Goal: Transaction & Acquisition: Purchase product/service

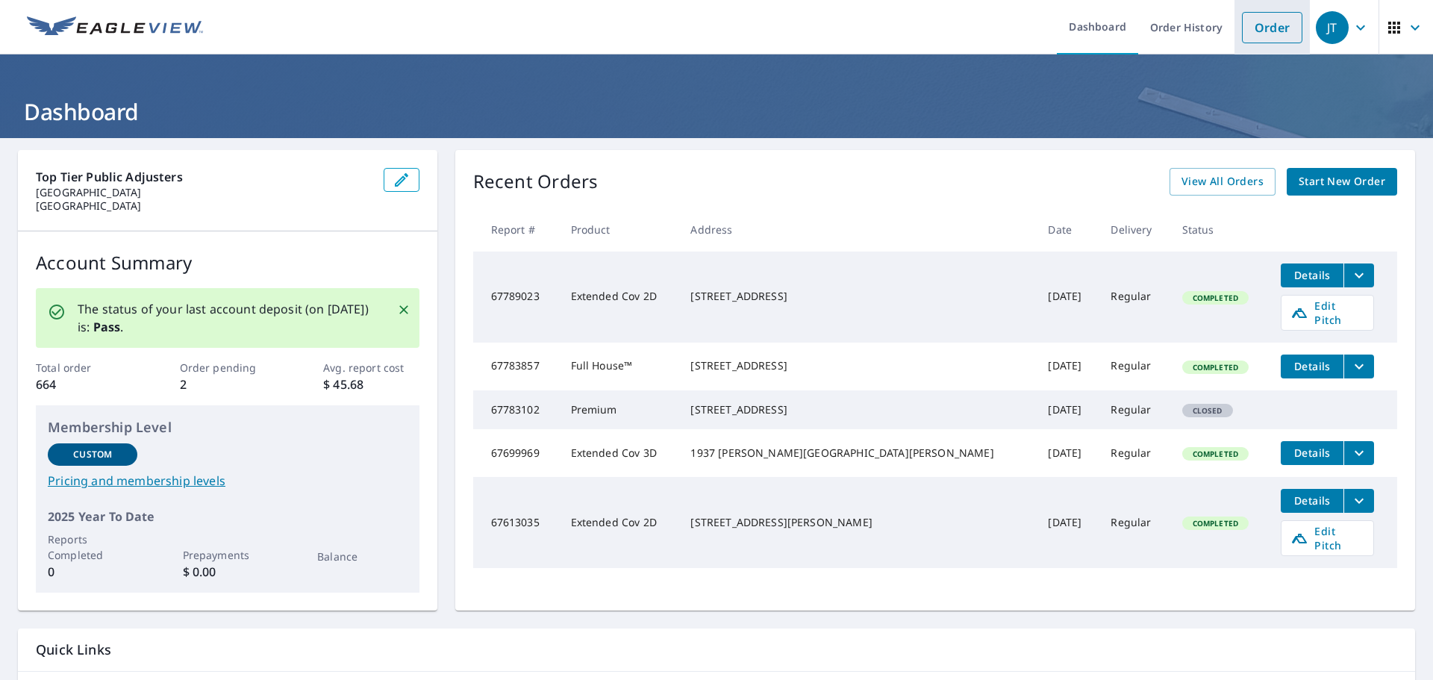
click at [1256, 23] on link "Order" at bounding box center [1272, 27] width 60 height 31
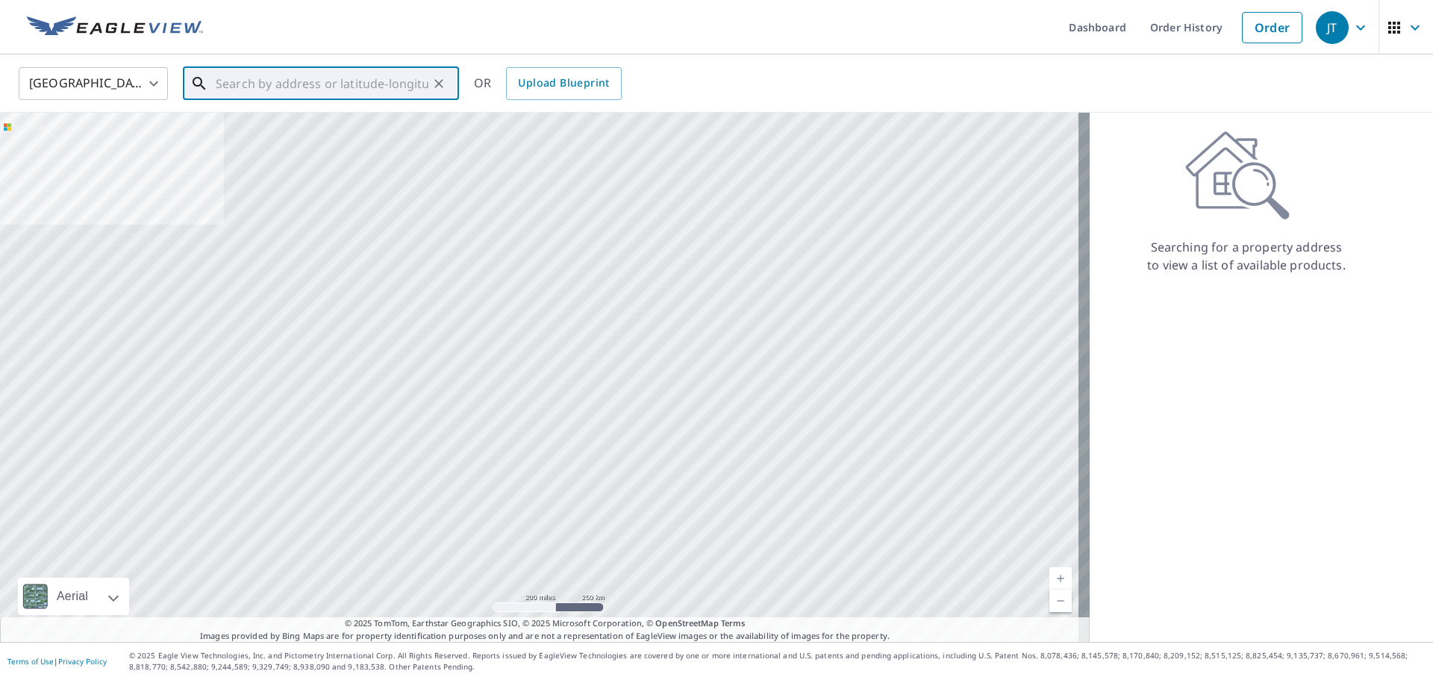
click at [315, 90] on input "text" at bounding box center [322, 84] width 213 height 42
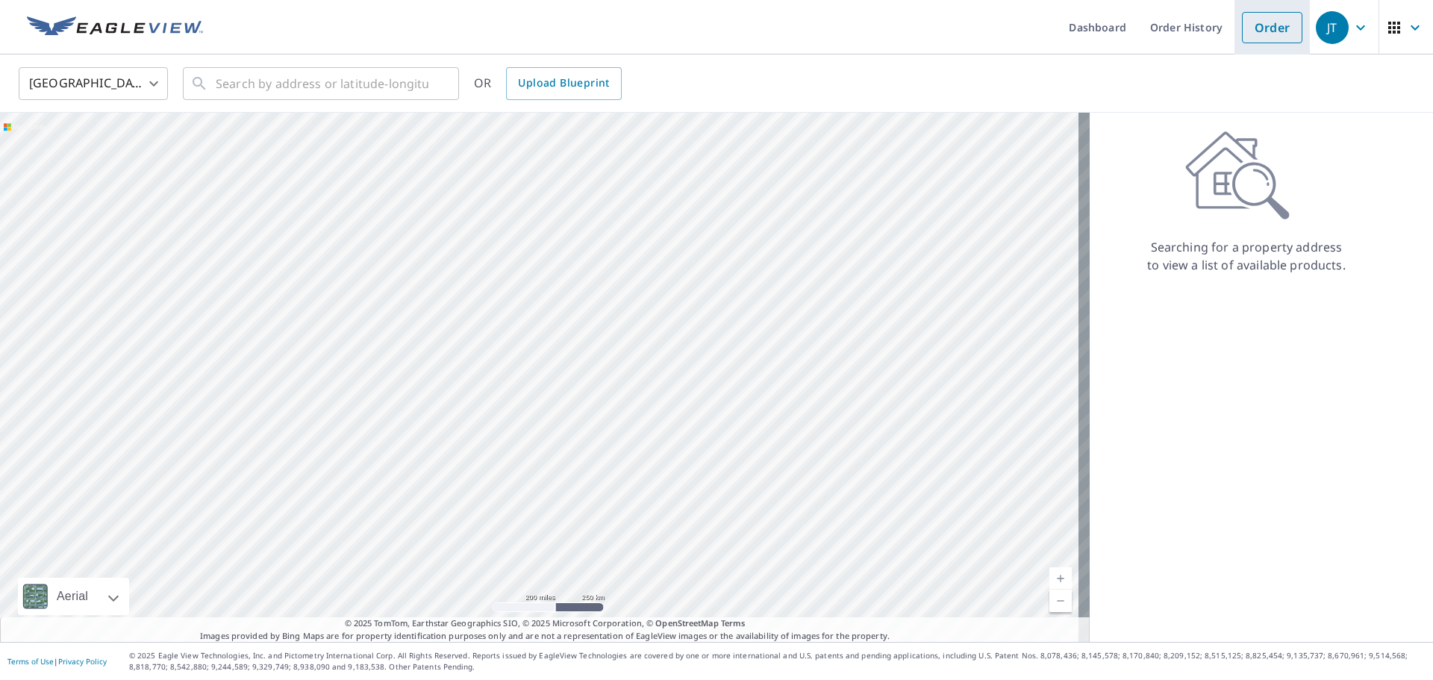
click at [1265, 29] on link "Order" at bounding box center [1272, 27] width 60 height 31
click at [293, 90] on input "text" at bounding box center [322, 84] width 213 height 42
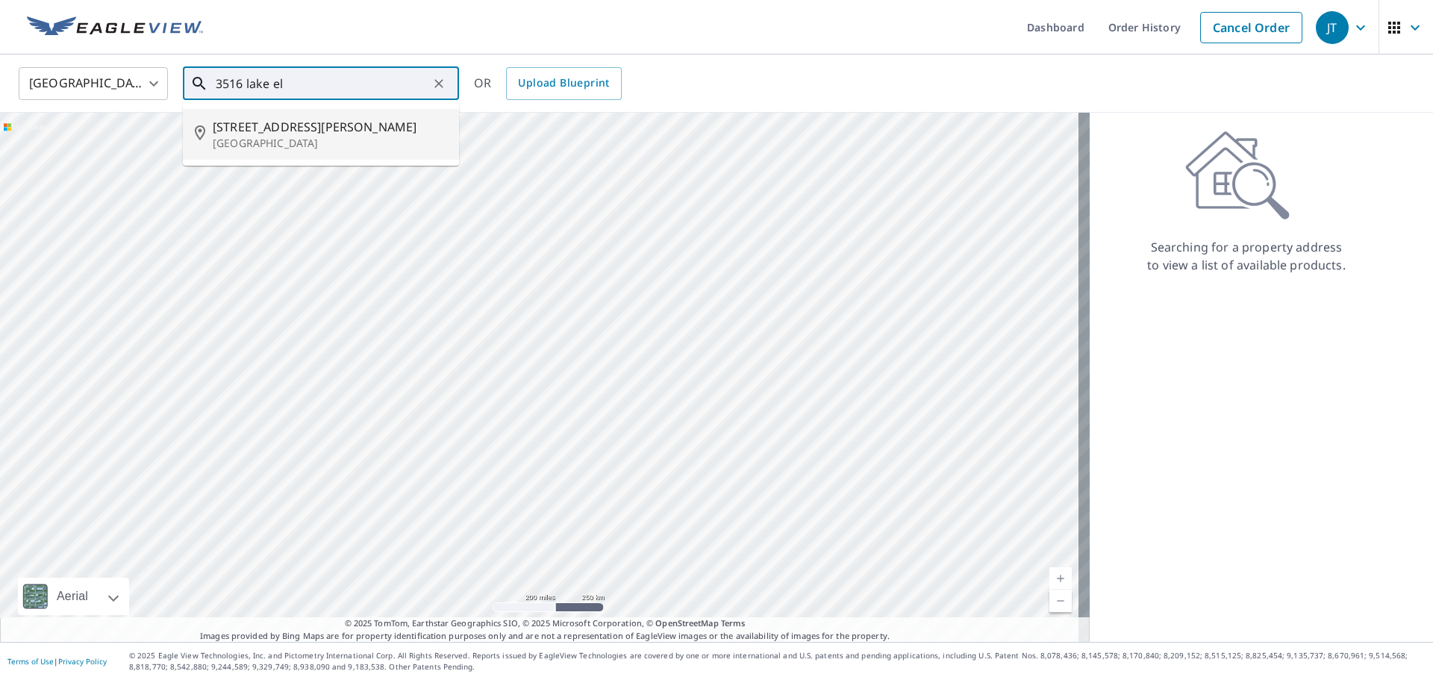
click at [295, 134] on span "[STREET_ADDRESS][PERSON_NAME]" at bounding box center [330, 127] width 234 height 18
type input "[STREET_ADDRESS][PERSON_NAME]"
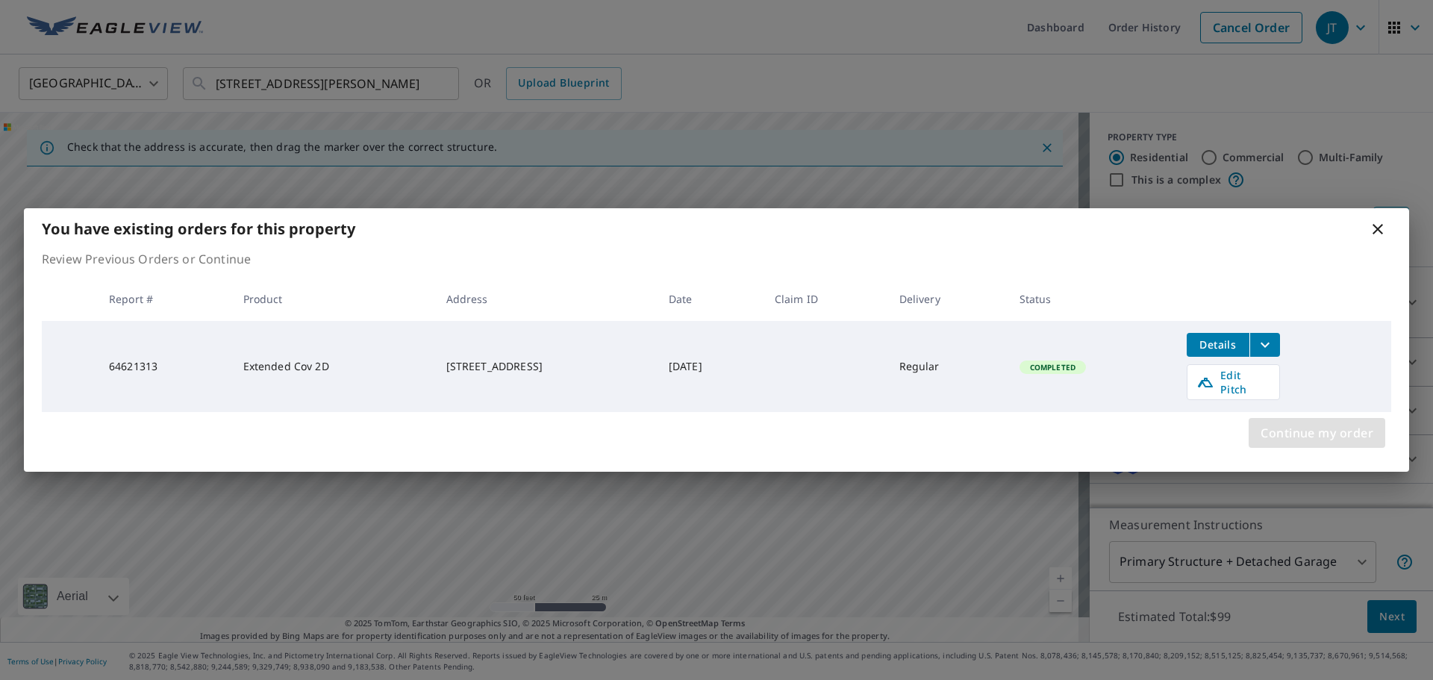
click at [1304, 434] on span "Continue my order" at bounding box center [1317, 432] width 113 height 21
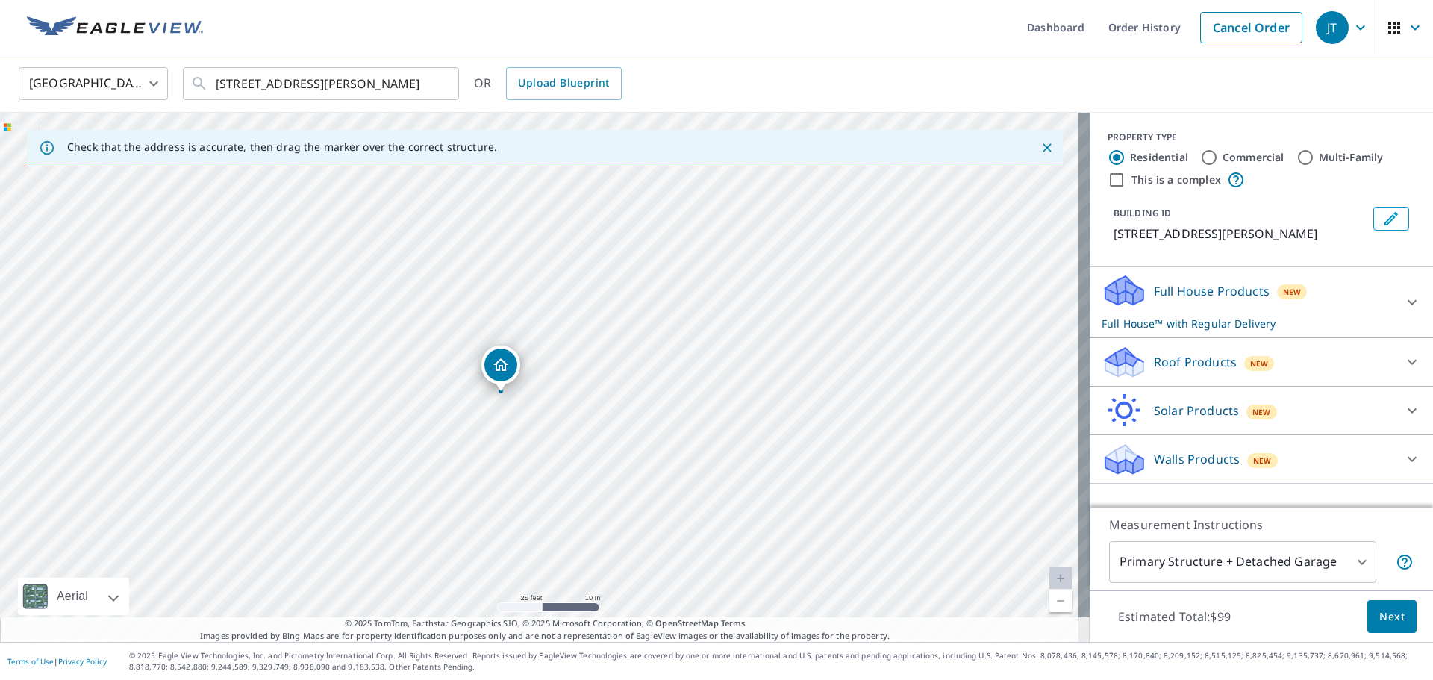
click at [1396, 320] on div at bounding box center [1412, 302] width 36 height 36
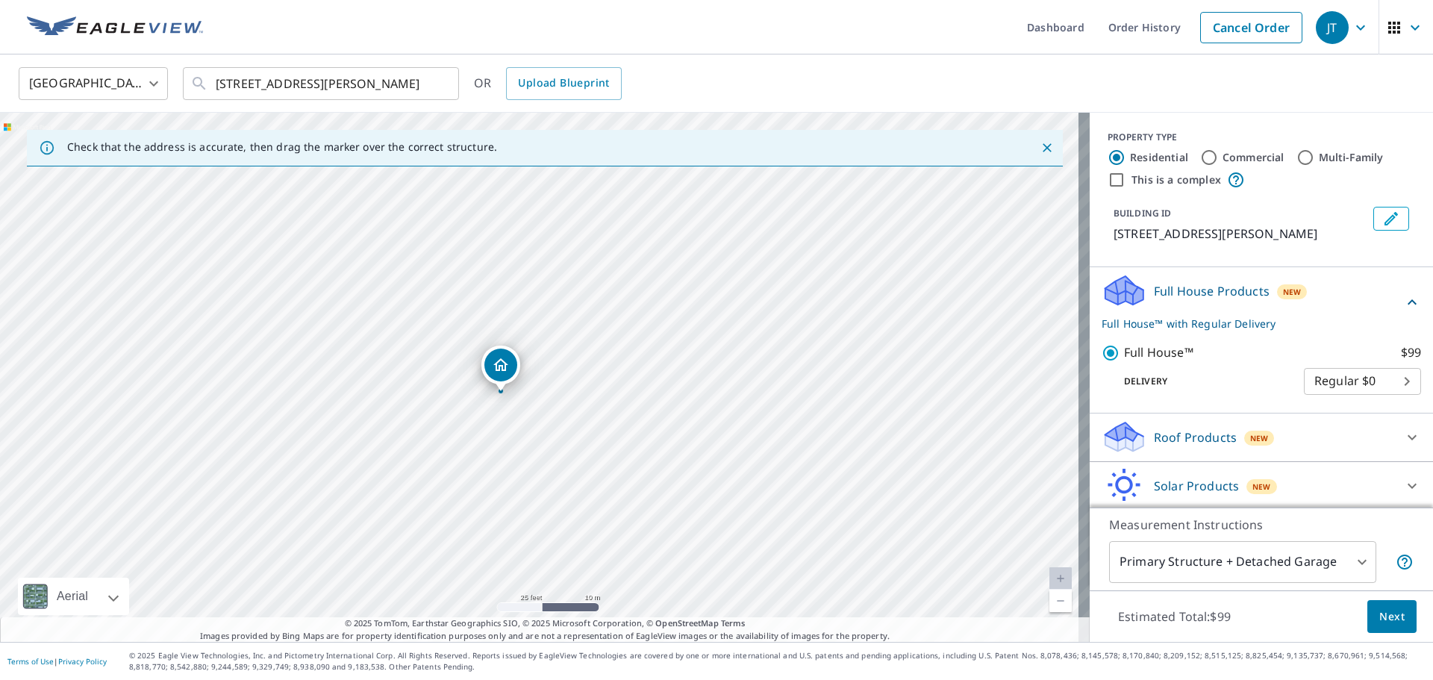
click at [1396, 330] on div "Full House Products New Full House™ with Regular Delivery" at bounding box center [1261, 302] width 319 height 58
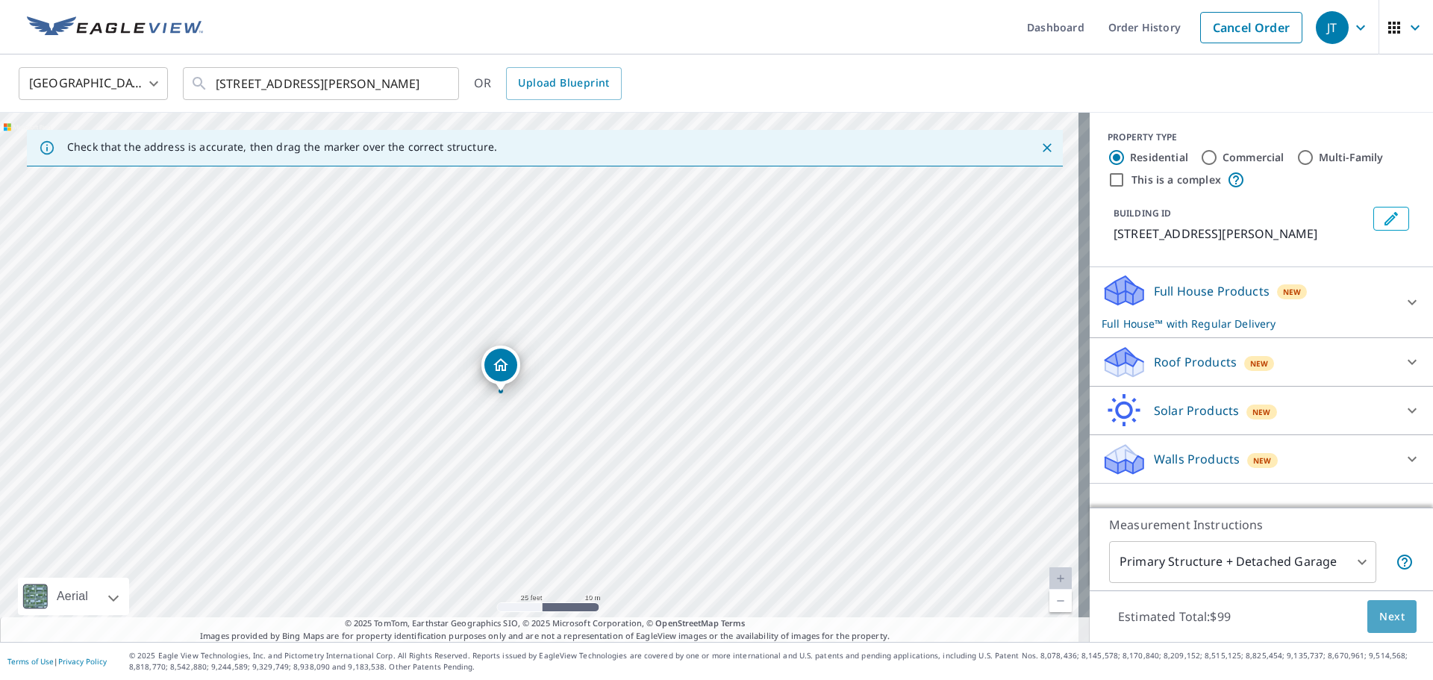
click at [1367, 623] on button "Next" at bounding box center [1391, 617] width 49 height 34
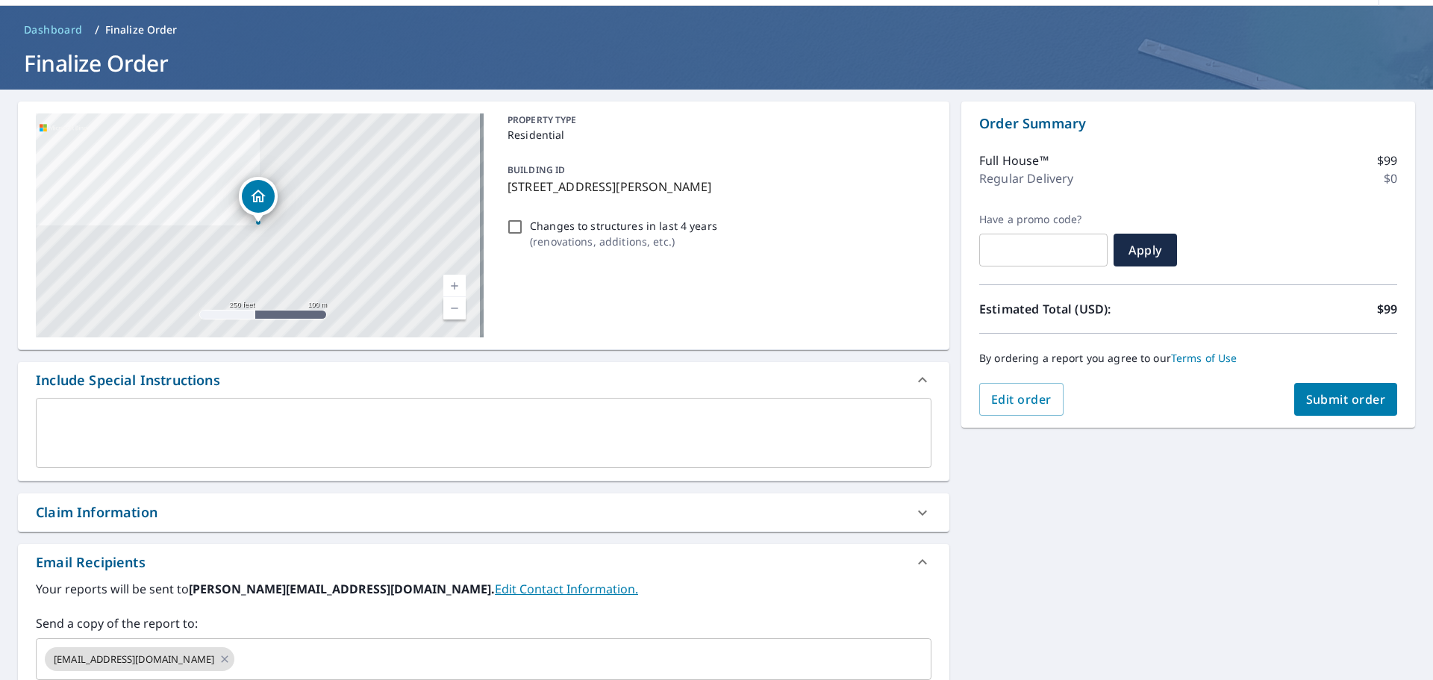
scroll to position [75, 0]
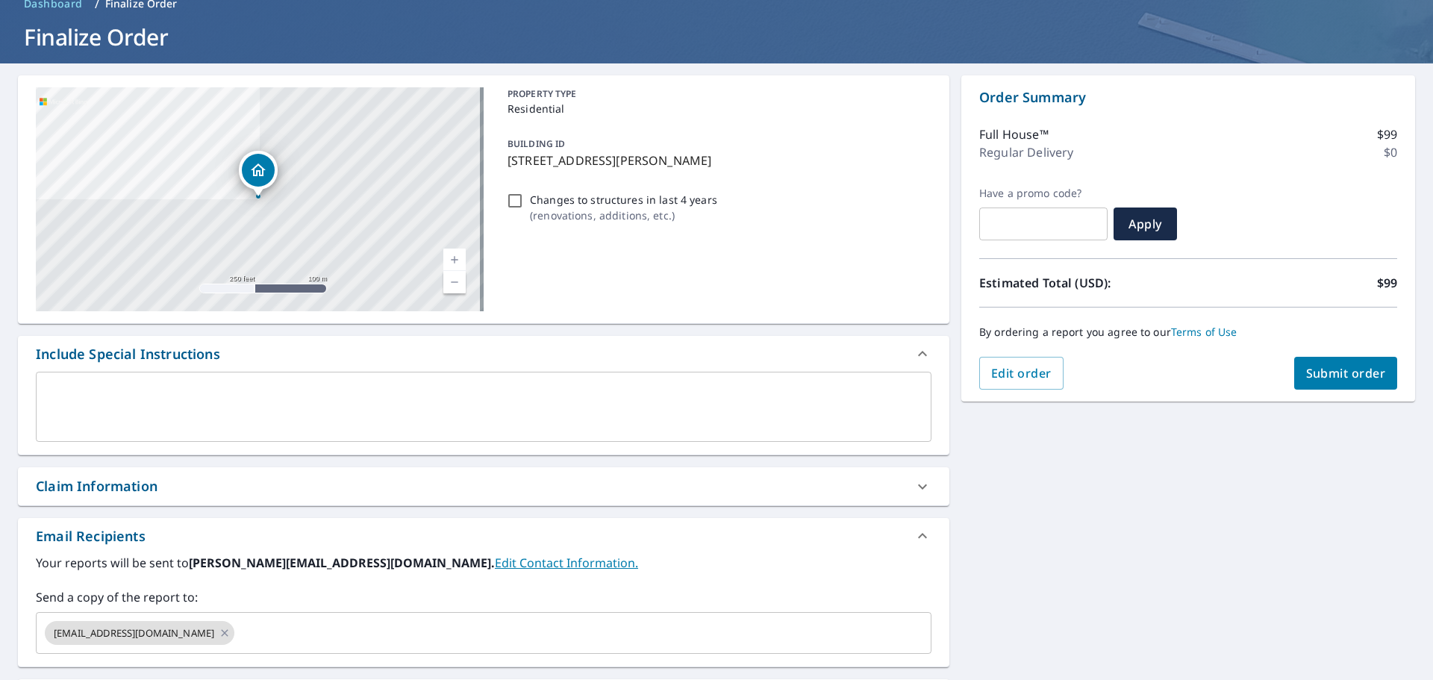
click at [249, 415] on textarea at bounding box center [483, 407] width 875 height 43
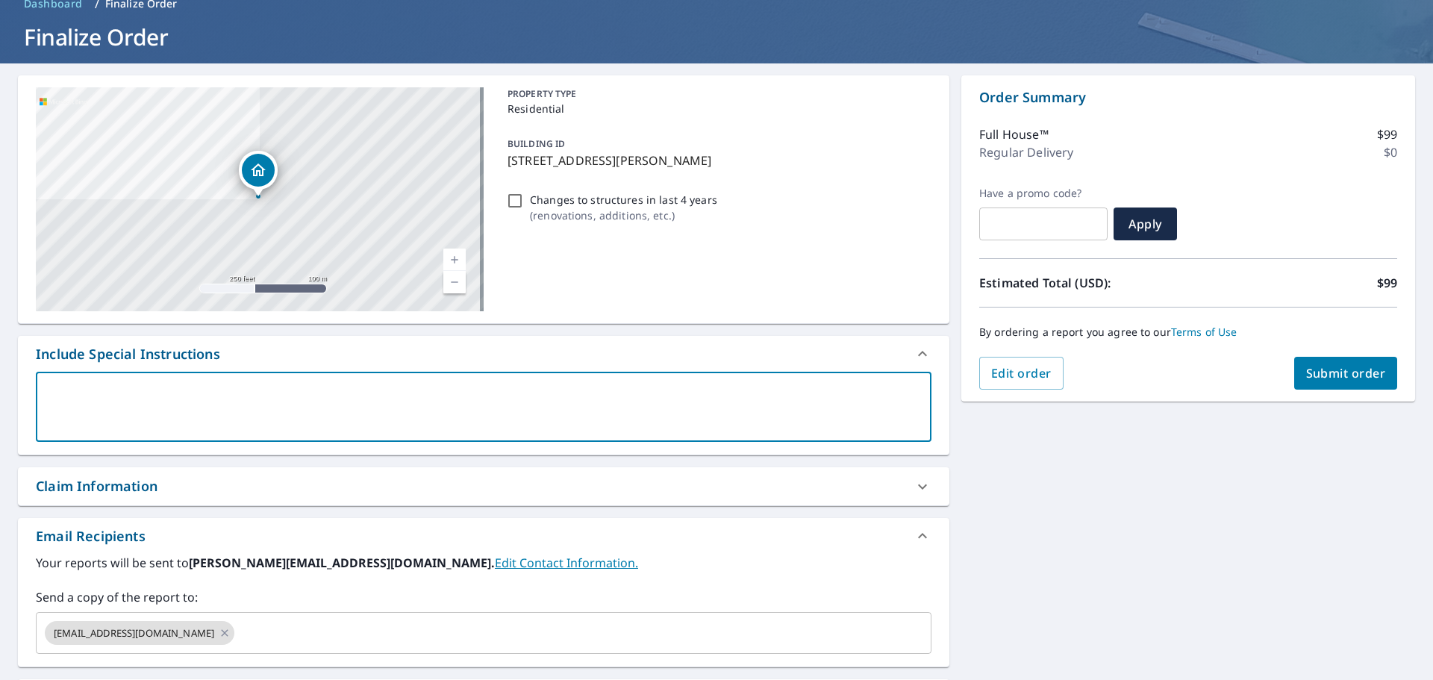
type textarea "j"
type textarea "x"
type textarea "jpo"
type textarea "x"
type textarea "jpor"
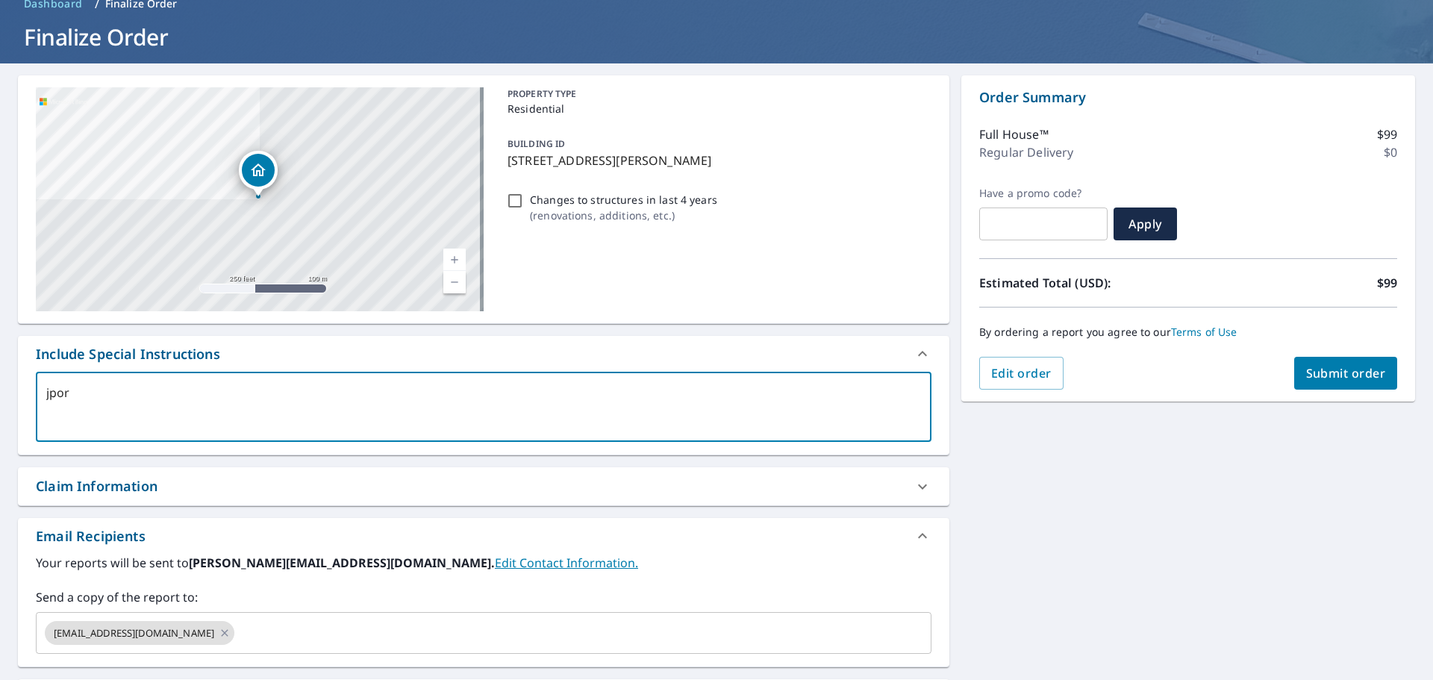
type textarea "x"
type textarea "jpo"
type textarea "x"
type textarea "jp"
type textarea "x"
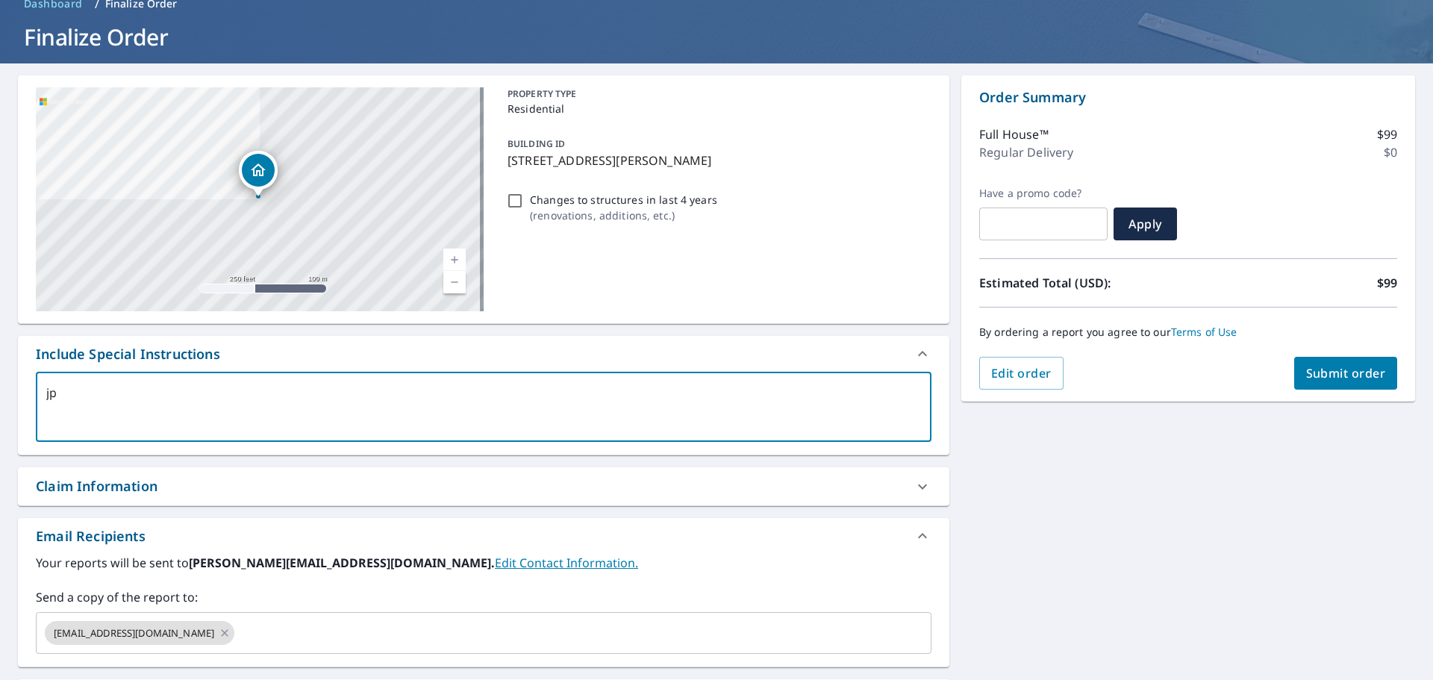
type textarea "j"
type textarea "x"
click at [1334, 362] on button "Submit order" at bounding box center [1346, 373] width 104 height 33
